Goal: Task Accomplishment & Management: Use online tool/utility

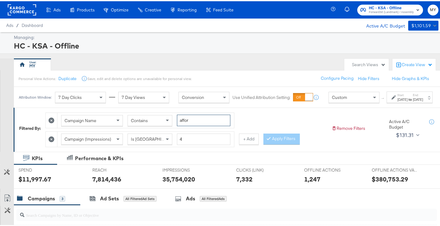
click at [189, 123] on input "affor" at bounding box center [203, 118] width 53 height 11
type input "bts"
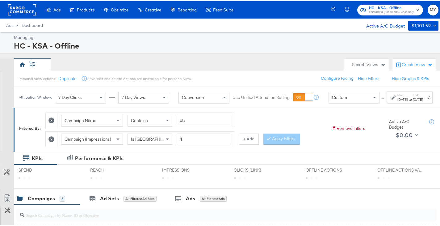
click at [398, 101] on div "[DATE]" at bounding box center [403, 98] width 10 height 5
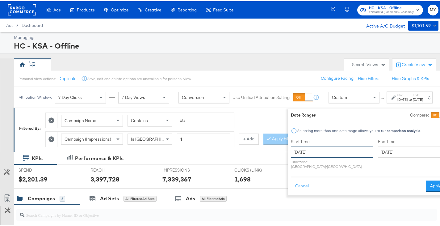
click at [318, 152] on input "[DATE]" at bounding box center [332, 150] width 82 height 11
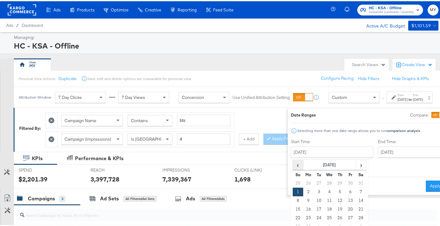
click at [293, 165] on span "‹" at bounding box center [298, 163] width 10 height 9
click at [335, 183] on td "1" at bounding box center [340, 182] width 11 height 9
type input "[DATE]"
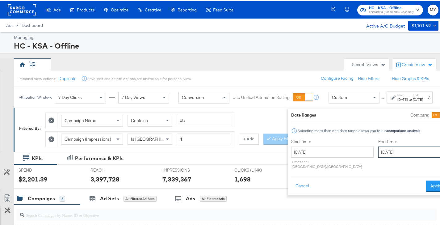
click at [378, 148] on input "[DATE]" at bounding box center [410, 150] width 65 height 11
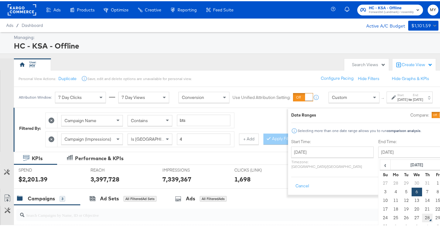
click at [422, 214] on td "28" at bounding box center [427, 216] width 11 height 9
type input "[DATE]"
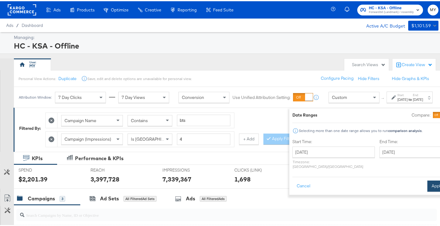
click at [428, 181] on button "Apply" at bounding box center [437, 184] width 19 height 11
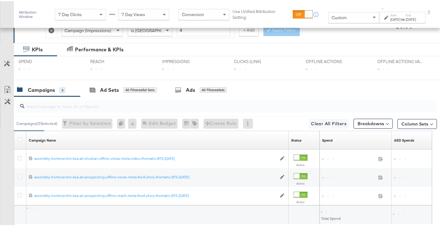
scroll to position [157, 0]
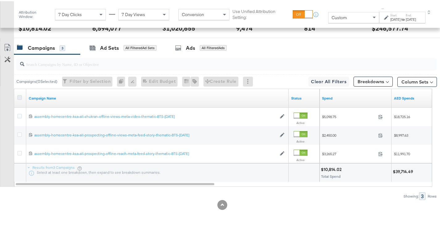
click at [19, 95] on icon at bounding box center [19, 96] width 5 height 5
click at [0, 0] on input "checkbox" at bounding box center [0, 0] width 0 height 0
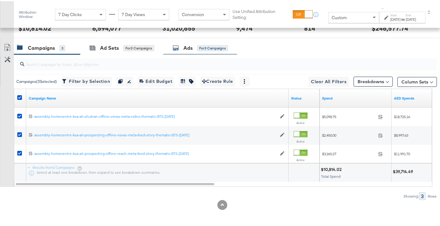
click at [180, 45] on div "Ads for 3 Campaigns" at bounding box center [200, 46] width 55 height 7
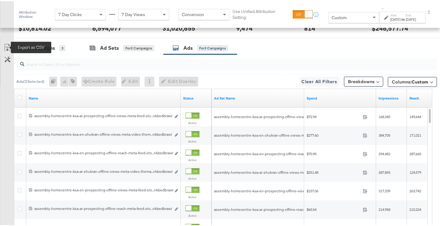
click at [5, 47] on icon at bounding box center [7, 46] width 7 height 7
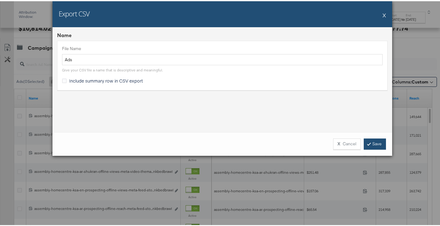
click at [374, 143] on link "Save" at bounding box center [375, 142] width 22 height 11
